Goal: Book appointment/travel/reservation

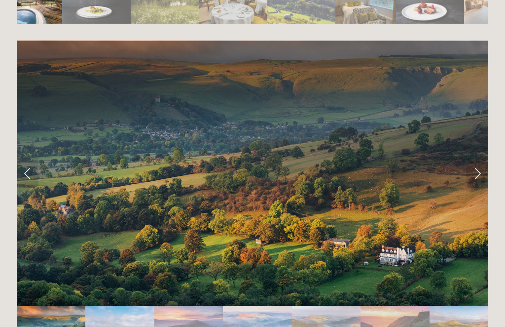
scroll to position [1939, 0]
click at [482, 158] on link "Next Slide" at bounding box center [478, 173] width 22 height 30
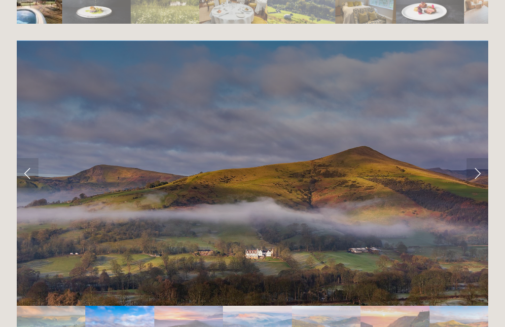
click at [479, 158] on link "Next Slide" at bounding box center [478, 173] width 22 height 30
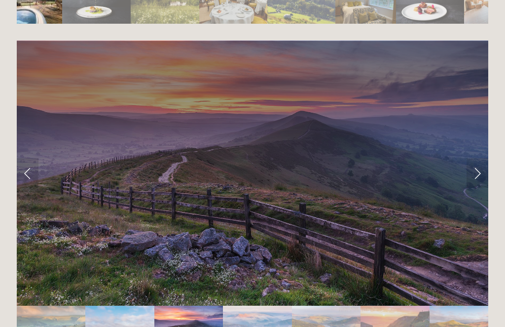
click at [483, 158] on link "Next Slide" at bounding box center [478, 173] width 22 height 30
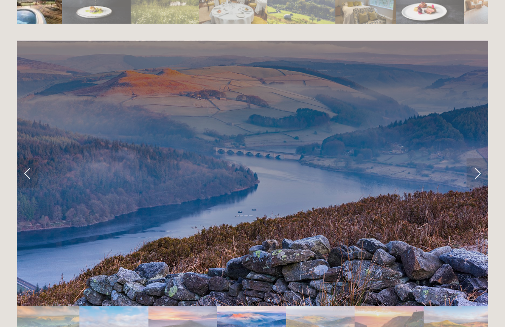
click at [482, 158] on link "Next Slide" at bounding box center [478, 173] width 22 height 30
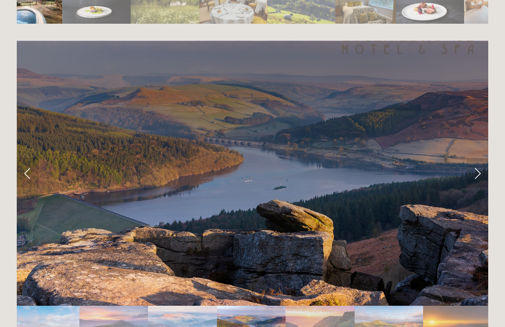
click at [481, 158] on link "Next Slide" at bounding box center [478, 173] width 22 height 30
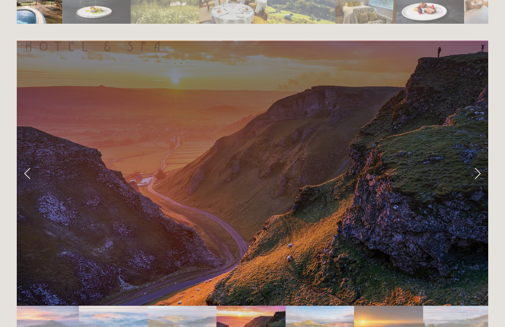
click at [482, 158] on link "Next Slide" at bounding box center [478, 173] width 22 height 30
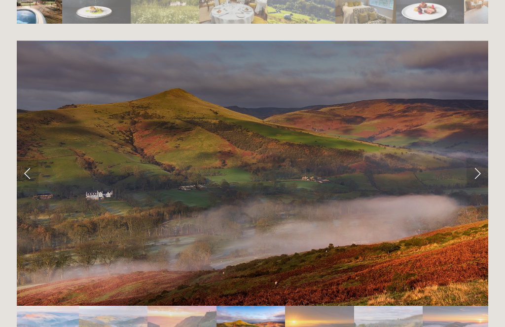
click at [480, 158] on link "Next Slide" at bounding box center [478, 173] width 22 height 30
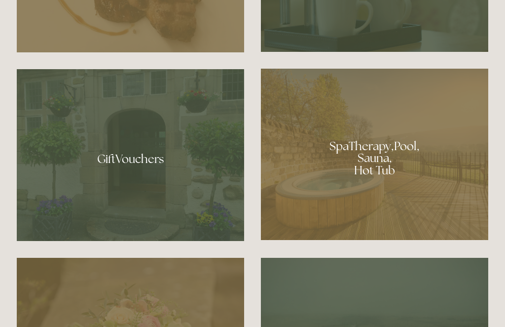
scroll to position [691, 0]
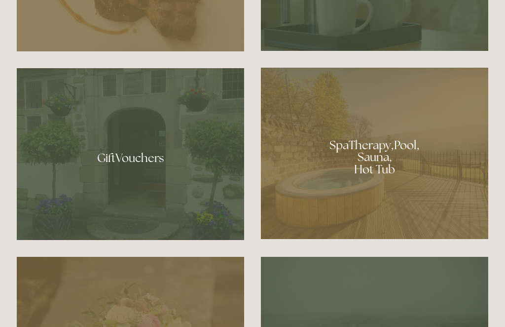
click at [398, 191] on div at bounding box center [374, 153] width 227 height 171
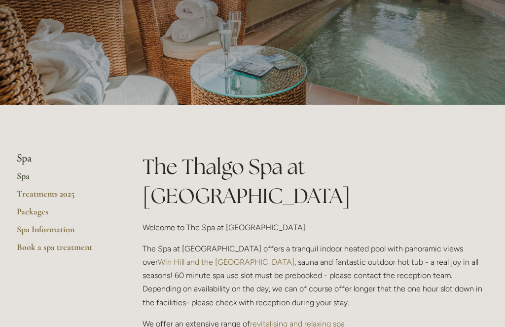
scroll to position [103, 0]
click at [22, 152] on li "Spa" at bounding box center [64, 158] width 94 height 13
click at [28, 225] on link "Spa Information" at bounding box center [64, 232] width 94 height 18
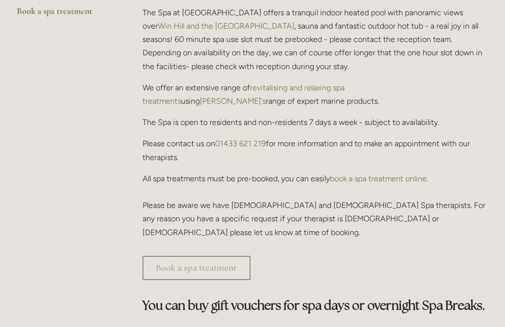
scroll to position [338, 0]
click at [168, 256] on link "Book a spa treatment" at bounding box center [197, 268] width 108 height 24
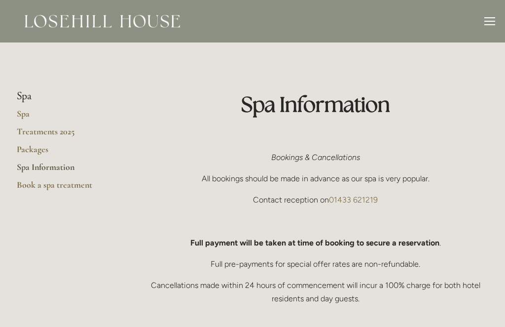
click at [23, 145] on link "Packages" at bounding box center [64, 153] width 94 height 18
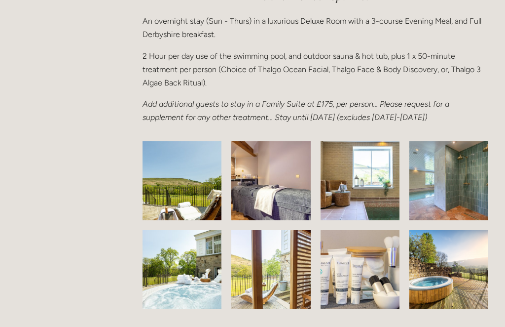
scroll to position [1469, 0]
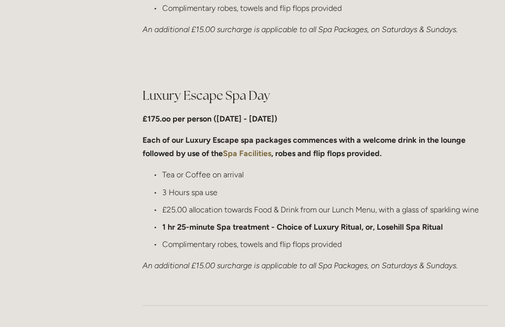
click at [466, 283] on div at bounding box center [315, 305] width 363 height 49
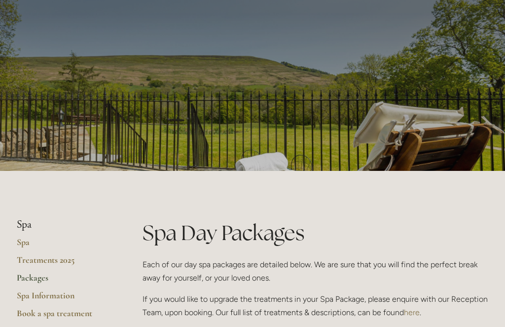
scroll to position [0, 0]
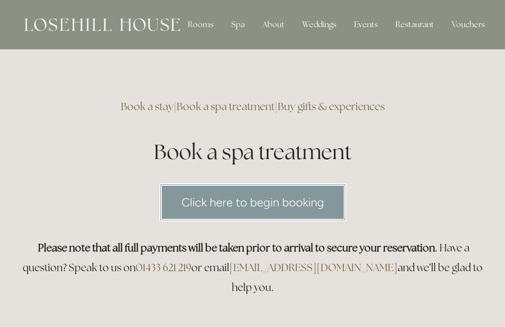
click at [308, 200] on link "Click here to begin booking" at bounding box center [252, 202] width 187 height 38
click at [196, 23] on div "Rooms" at bounding box center [200, 25] width 41 height 20
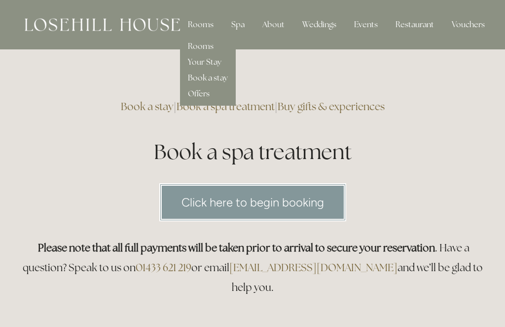
click at [194, 44] on link "Rooms" at bounding box center [201, 46] width 26 height 10
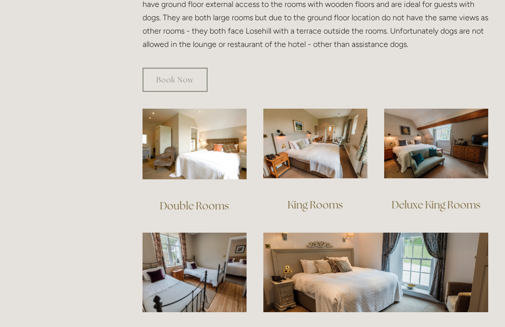
scroll to position [617, 0]
click at [177, 199] on link "Double Rooms" at bounding box center [194, 205] width 69 height 13
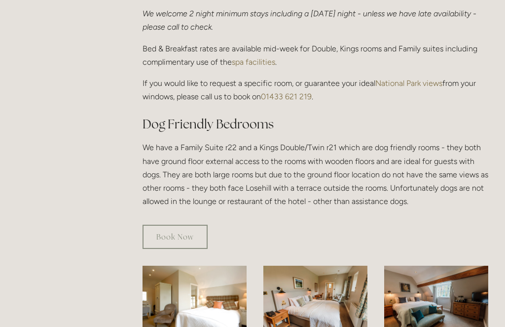
scroll to position [460, 0]
click at [176, 224] on link "Book Now" at bounding box center [175, 236] width 65 height 24
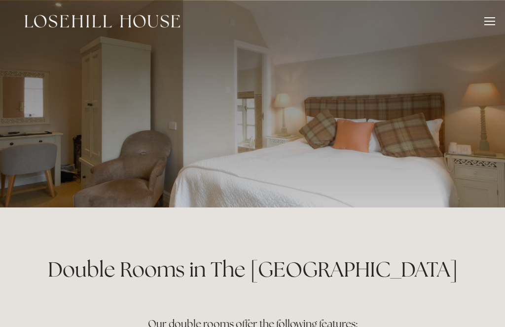
click at [493, 18] on div at bounding box center [489, 17] width 11 height 1
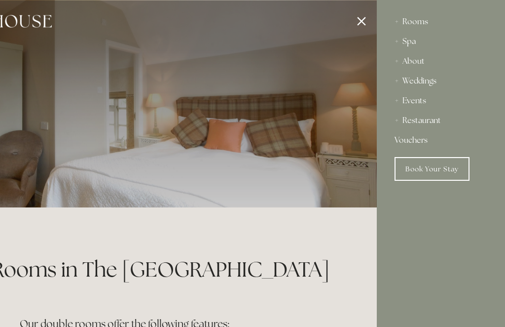
click at [364, 27] on div at bounding box center [124, 163] width 505 height 327
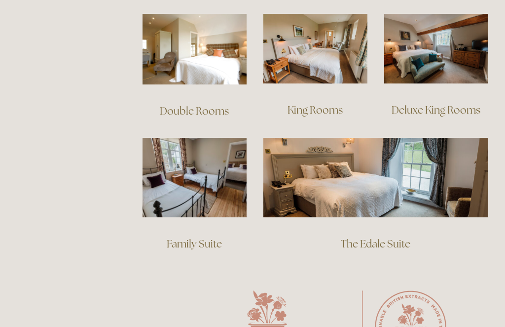
scroll to position [709, 0]
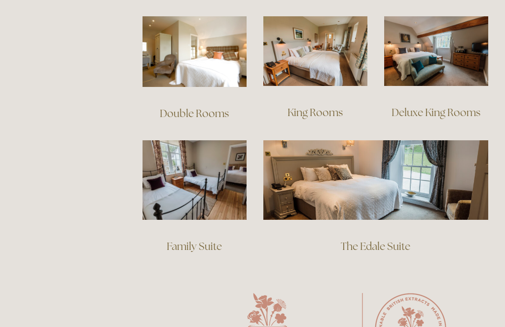
click at [419, 182] on img at bounding box center [375, 179] width 225 height 79
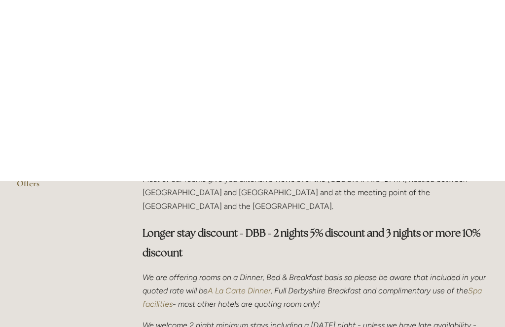
scroll to position [0, 0]
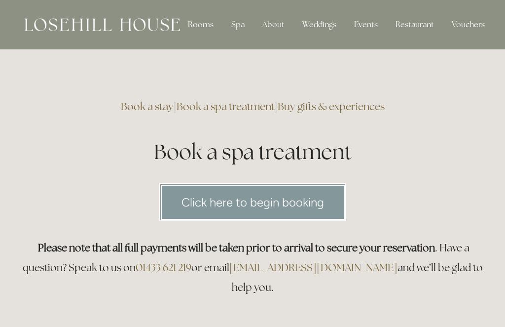
click at [236, 25] on div "Spa" at bounding box center [237, 25] width 29 height 20
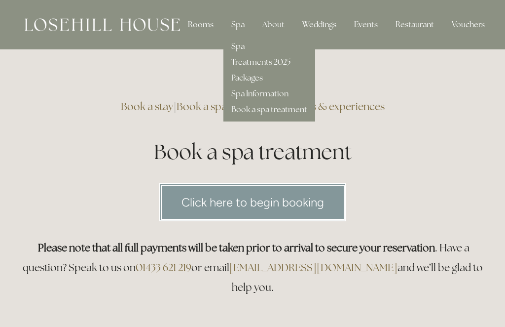
click at [229, 98] on div "Spa Treatments 2025 Packages Spa Information Book a spa treatment" at bounding box center [269, 78] width 92 height 87
click at [255, 97] on link "Spa Information" at bounding box center [259, 93] width 57 height 10
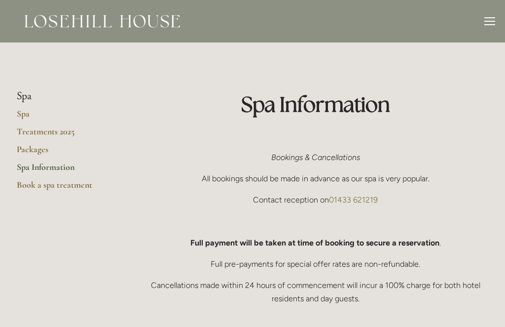
click at [19, 146] on link "Packages" at bounding box center [64, 153] width 94 height 18
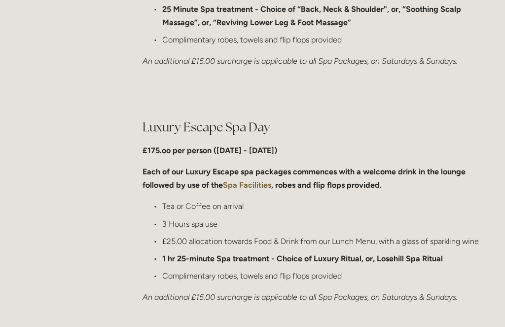
scroll to position [932, 0]
